Goal: Task Accomplishment & Management: Use online tool/utility

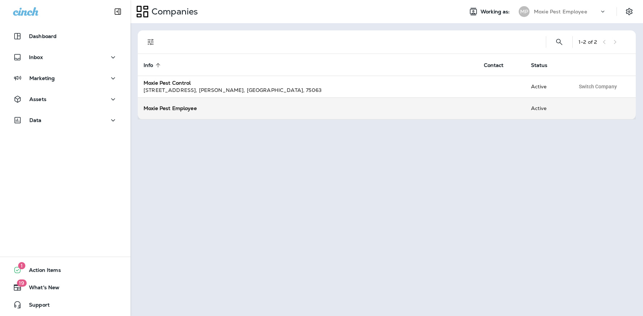
click at [162, 110] on strong "Moxie Pest Employee" at bounding box center [169, 108] width 53 height 7
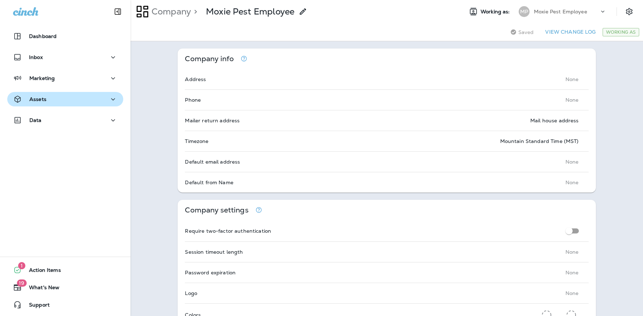
click at [43, 97] on p "Assets" at bounding box center [37, 99] width 17 height 6
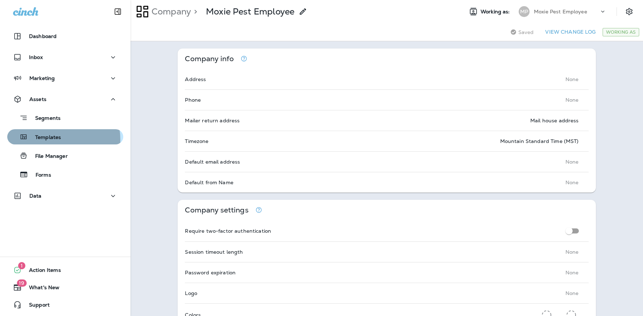
click at [50, 140] on p "Templates" at bounding box center [44, 137] width 33 height 7
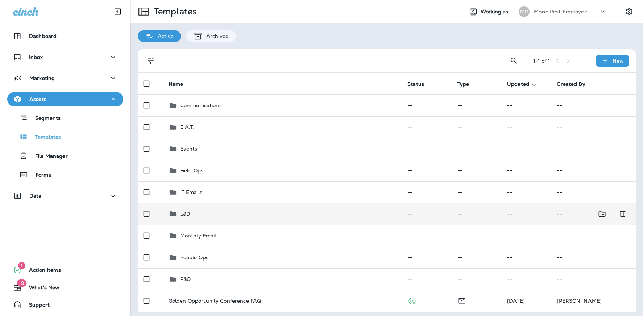
scroll to position [3, 0]
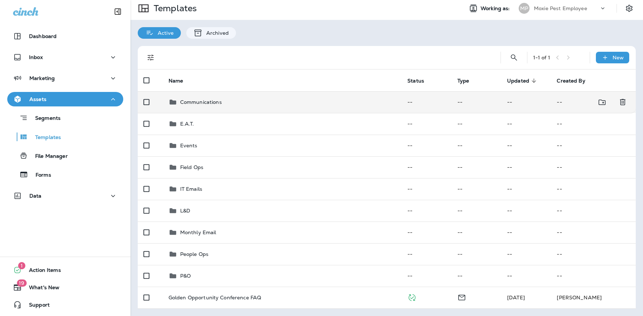
click at [207, 102] on p "Communications" at bounding box center [201, 102] width 42 height 6
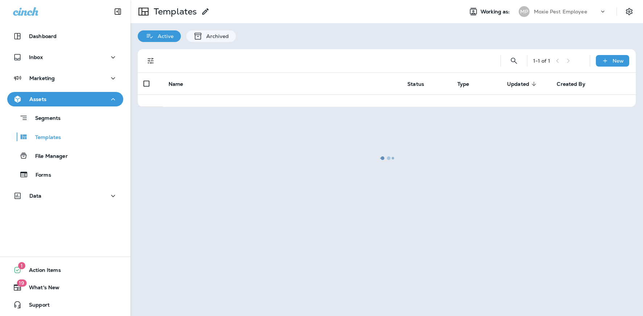
click at [207, 102] on div at bounding box center [386, 158] width 511 height 315
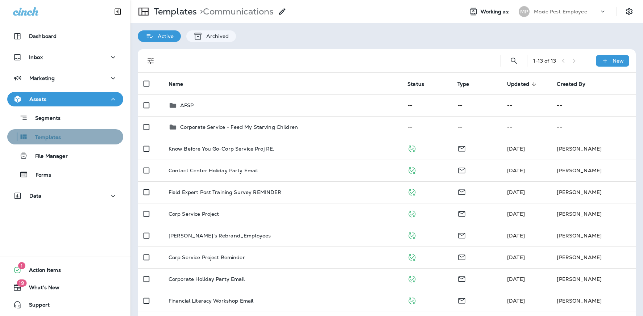
click at [69, 138] on div "Templates" at bounding box center [65, 137] width 110 height 11
click at [80, 135] on div "Templates" at bounding box center [65, 137] width 110 height 11
click at [67, 140] on div "Templates" at bounding box center [65, 137] width 110 height 11
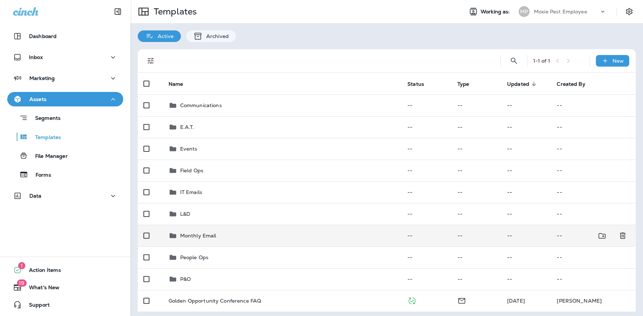
scroll to position [3, 0]
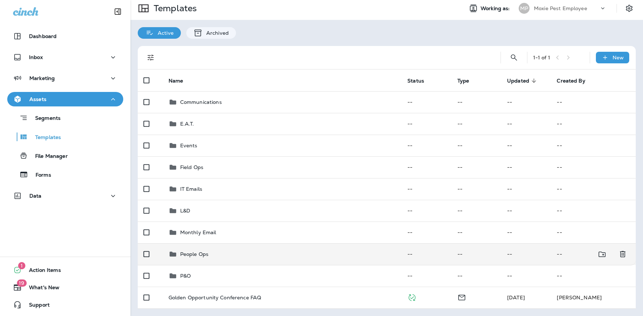
click at [194, 255] on p "People Ops" at bounding box center [194, 254] width 28 height 6
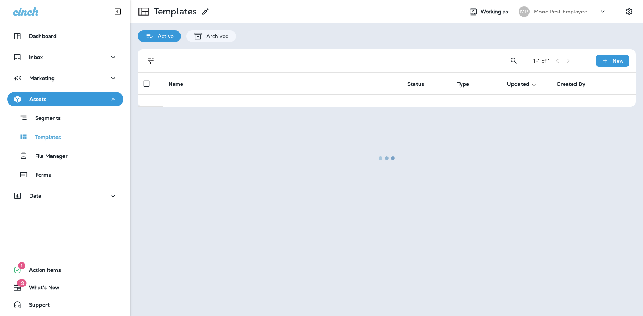
click at [194, 255] on div at bounding box center [386, 158] width 511 height 315
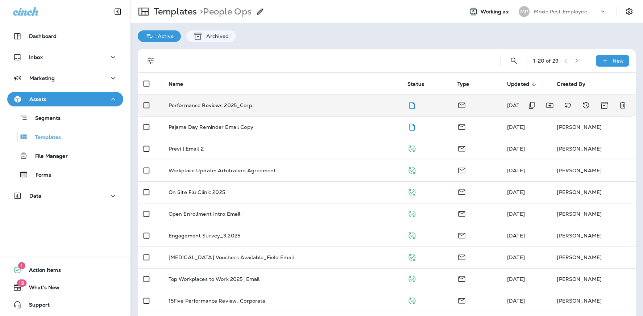
click at [211, 105] on p "Performance Reviews 2025_Corp" at bounding box center [210, 106] width 84 height 6
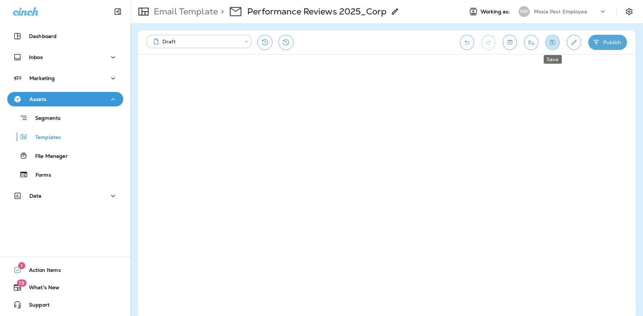
click at [553, 40] on icon "Save" at bounding box center [552, 42] width 5 height 5
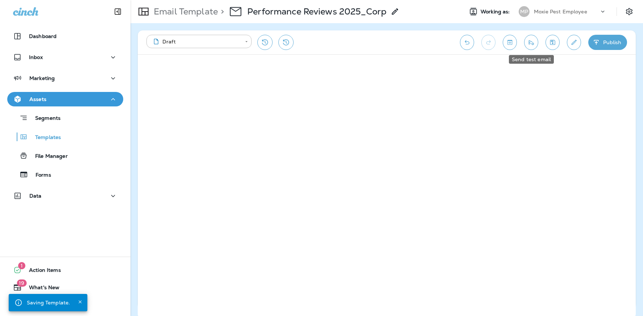
click at [533, 44] on icon "Send test email" at bounding box center [531, 42] width 8 height 7
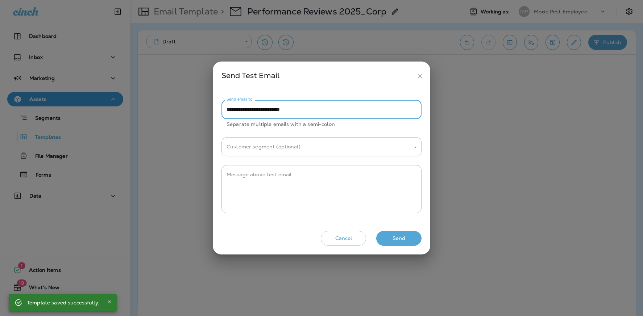
drag, startPoint x: 250, startPoint y: 110, endPoint x: 226, endPoint y: 108, distance: 24.7
click at [226, 108] on input "**********" at bounding box center [321, 109] width 200 height 19
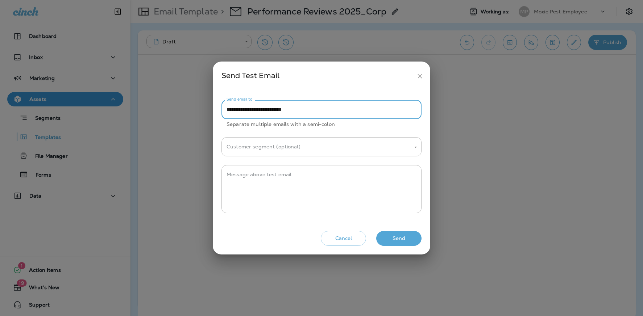
type input "**********"
click at [384, 240] on button "Send" at bounding box center [398, 238] width 45 height 15
